Goal: Task Accomplishment & Management: Manage account settings

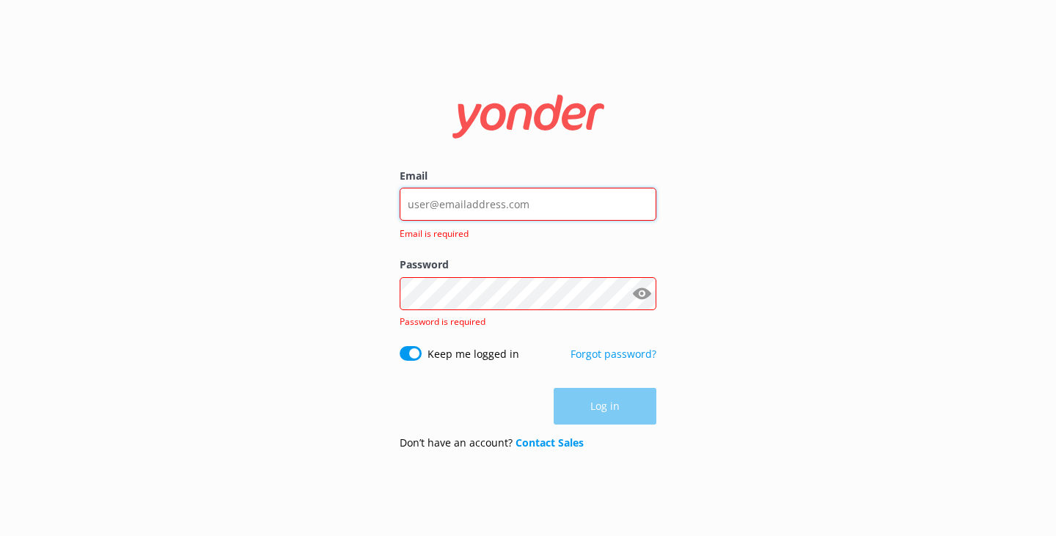
type input "[PERSON_NAME][EMAIL_ADDRESS][PERSON_NAME][DOMAIN_NAME]"
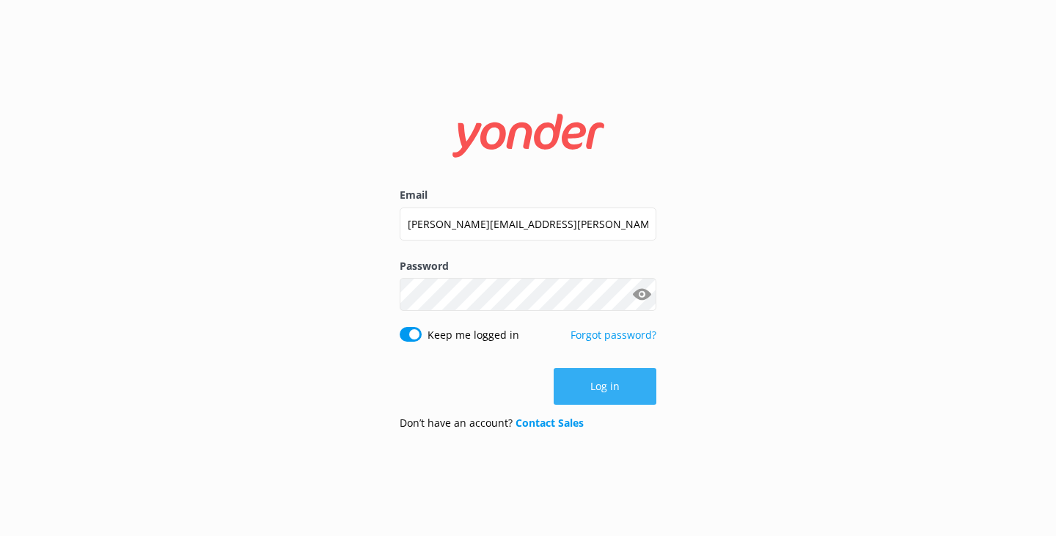
click at [590, 376] on button "Log in" at bounding box center [605, 386] width 103 height 37
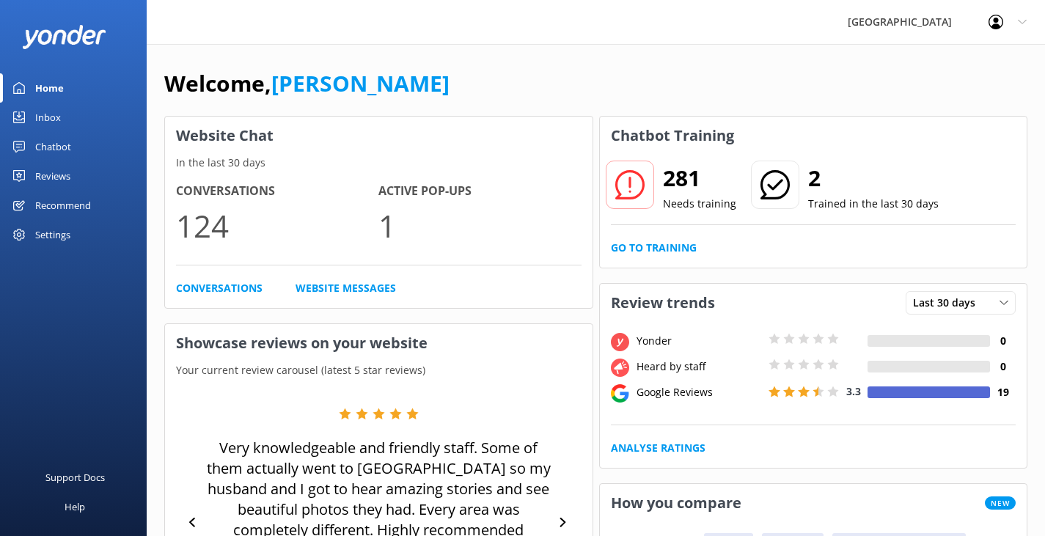
click at [65, 143] on div "Chatbot" at bounding box center [53, 146] width 36 height 29
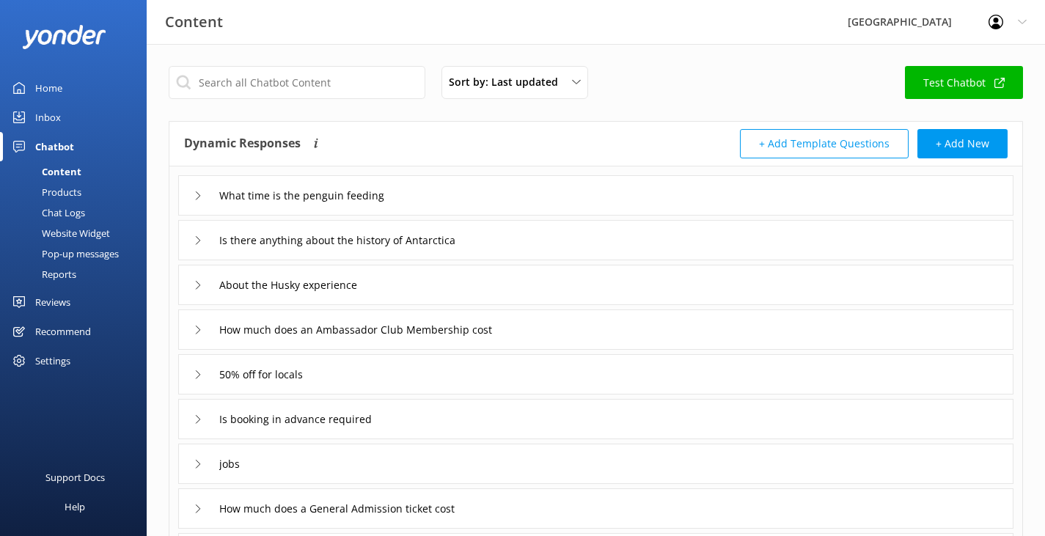
click at [57, 235] on div "Website Widget" at bounding box center [59, 233] width 101 height 21
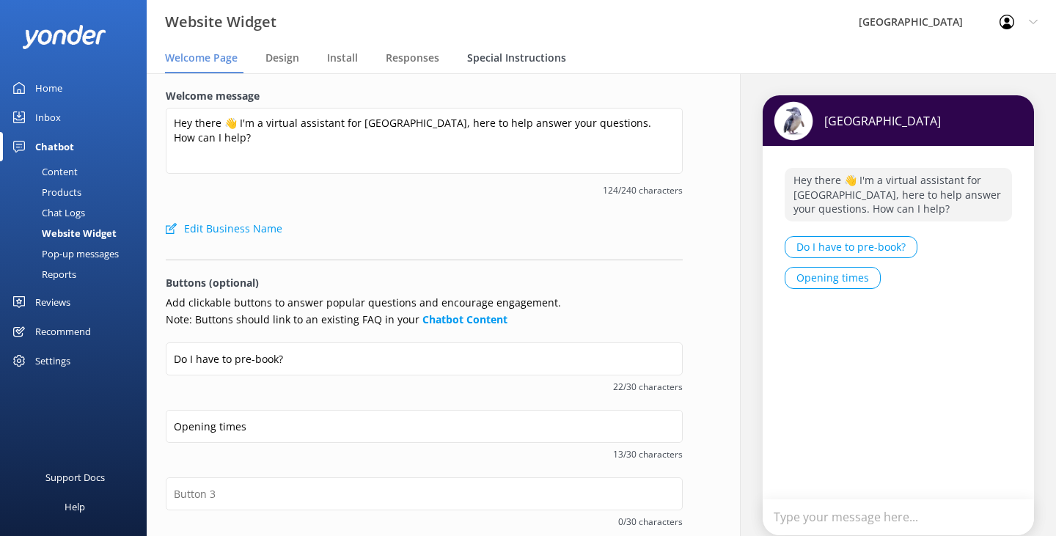
click at [496, 61] on span "Special Instructions" at bounding box center [516, 58] width 99 height 15
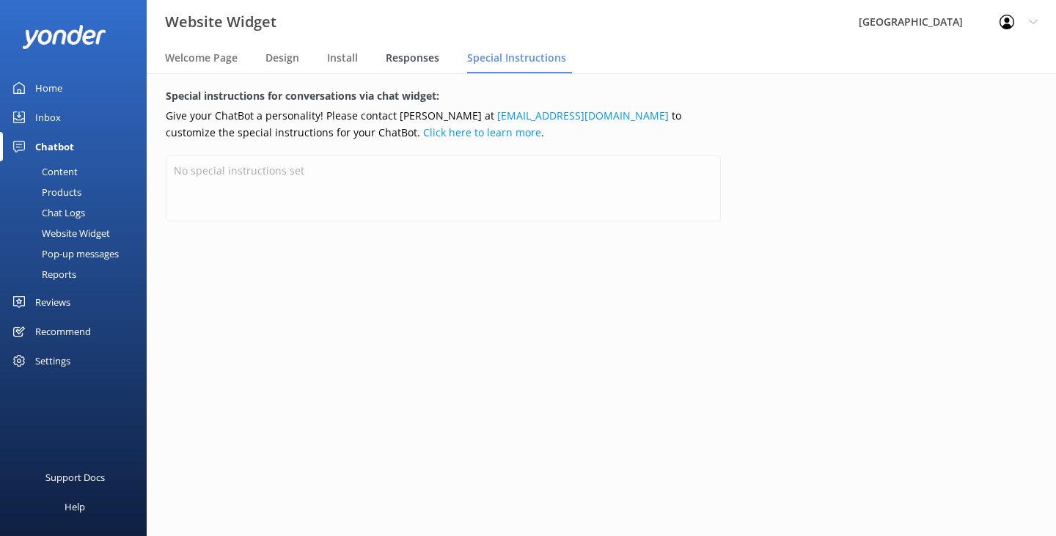
click at [406, 57] on span "Responses" at bounding box center [413, 58] width 54 height 15
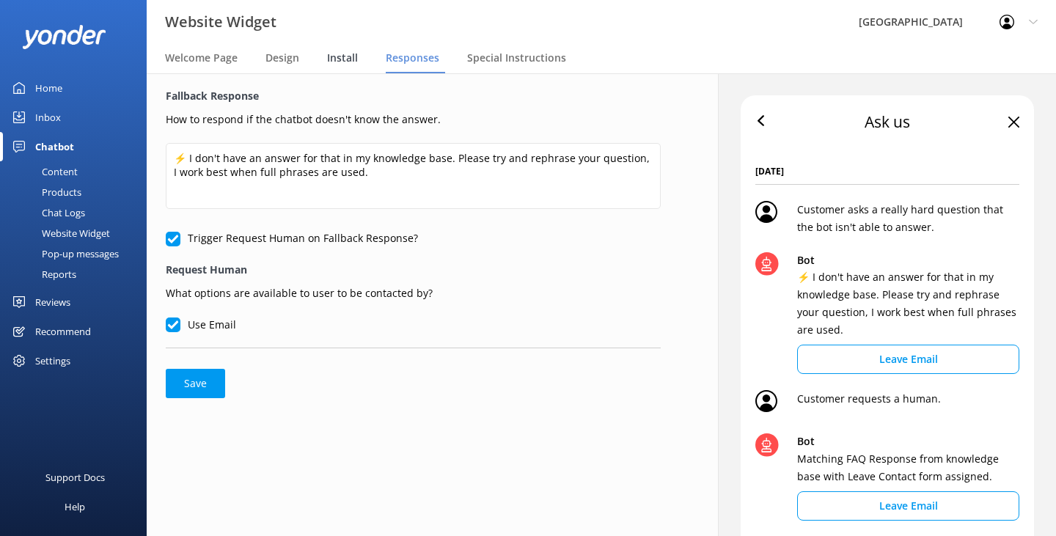
click at [343, 57] on span "Install" at bounding box center [342, 58] width 31 height 15
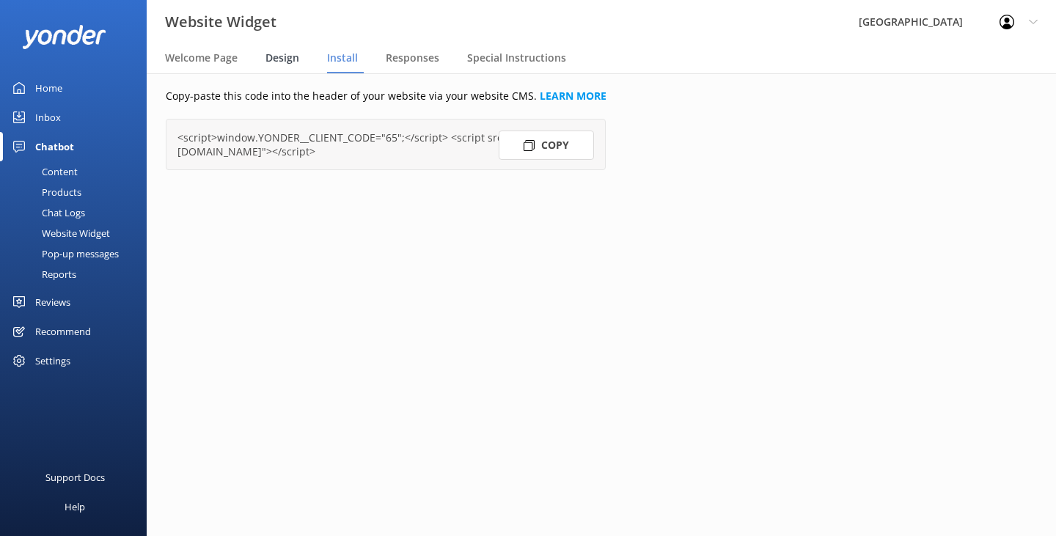
click at [279, 61] on span "Design" at bounding box center [283, 58] width 34 height 15
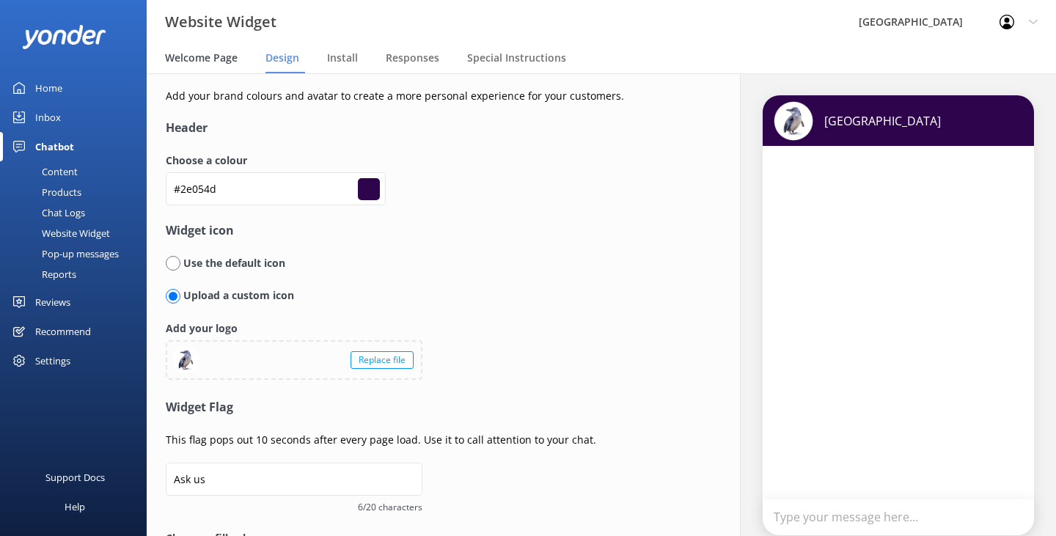
click at [209, 61] on span "Welcome Page" at bounding box center [201, 58] width 73 height 15
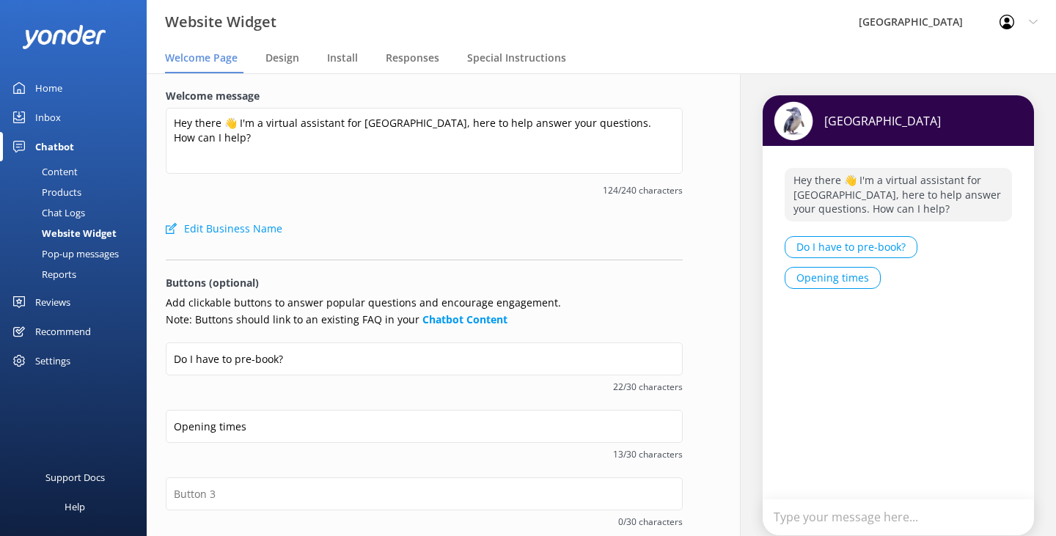
drag, startPoint x: 63, startPoint y: 191, endPoint x: 67, endPoint y: 180, distance: 11.2
click at [63, 191] on div "Products" at bounding box center [45, 192] width 73 height 21
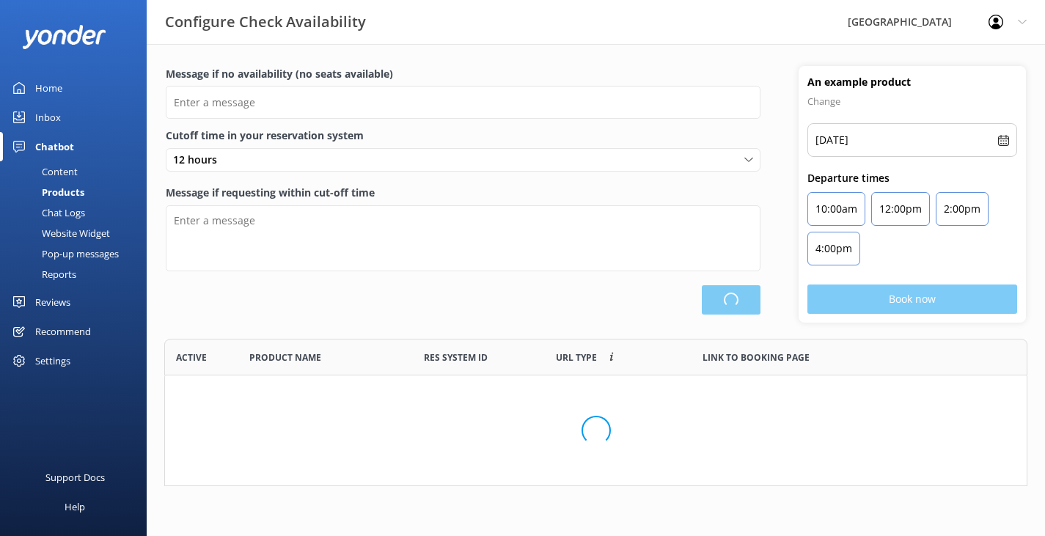
type input "There are no seats available, please check an alternative day"
type textarea "Our online booking system closes {hours} prior to departure. Please contact us …"
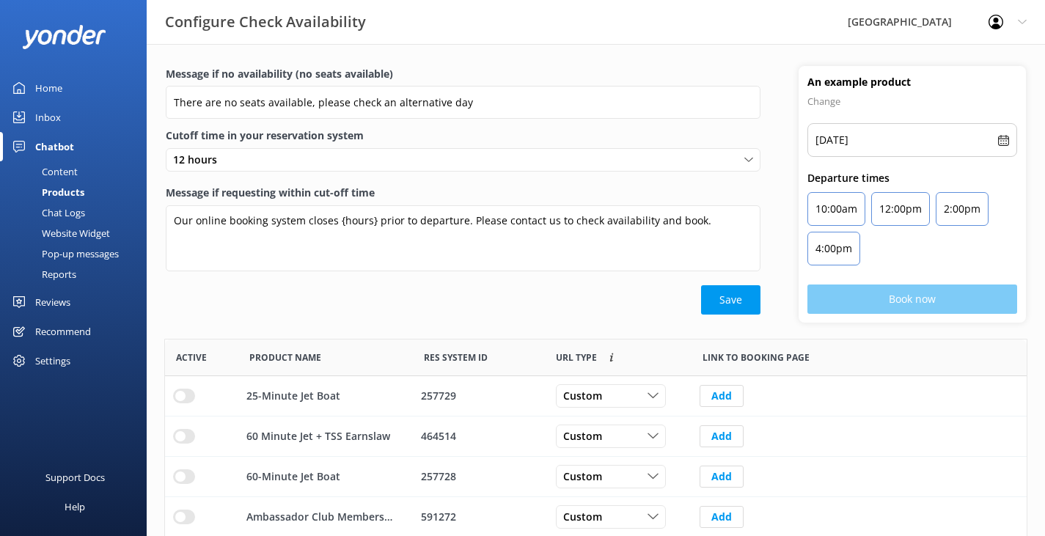
click at [51, 172] on div "Content" at bounding box center [43, 171] width 69 height 21
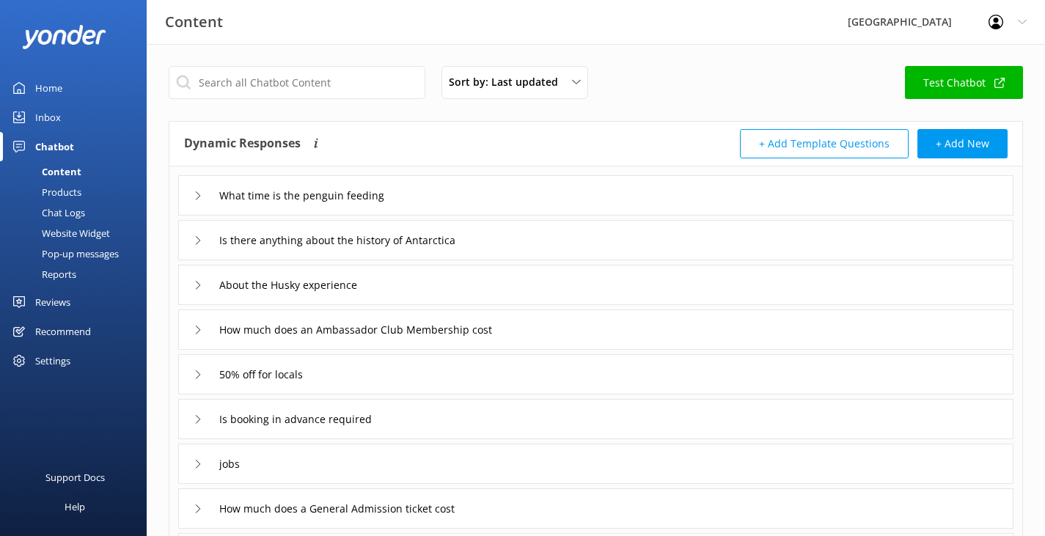
click at [73, 256] on div "Pop-up messages" at bounding box center [64, 254] width 110 height 21
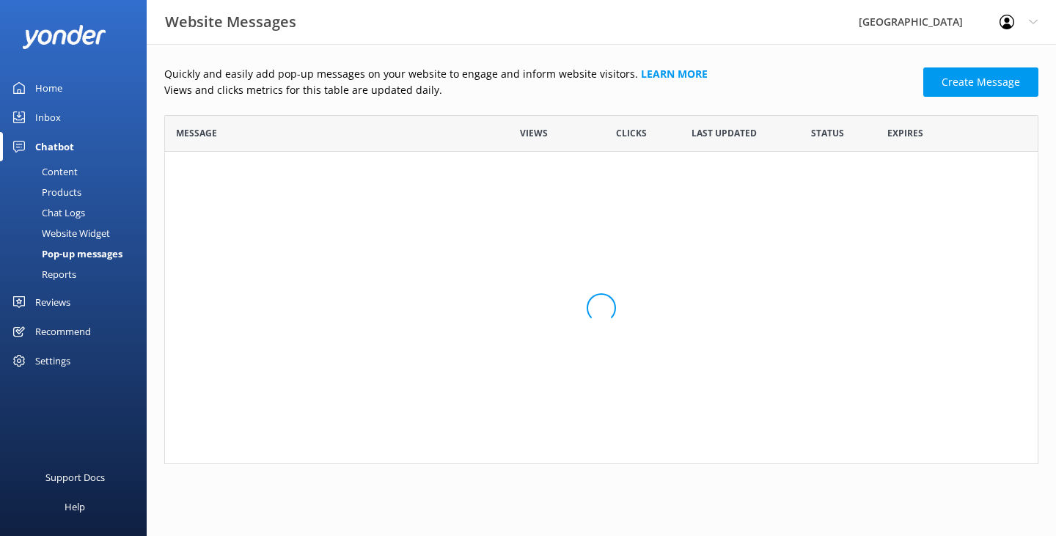
scroll to position [213, 863]
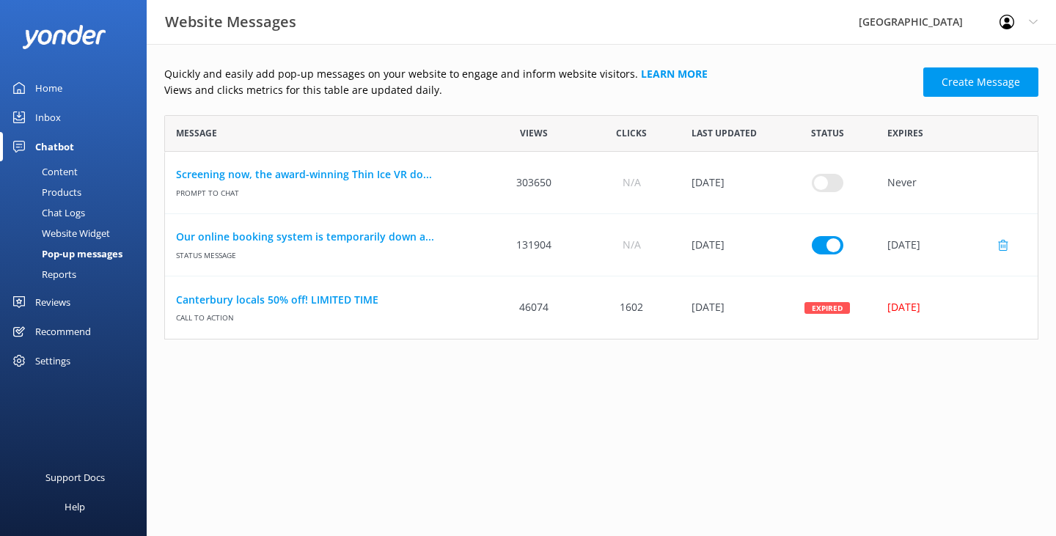
click at [820, 191] on input "row" at bounding box center [828, 182] width 32 height 18
checkbox input "false"
